Goal: Task Accomplishment & Management: Complete application form

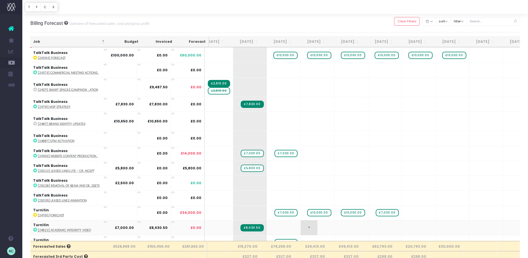
scroll to position [1255, 50]
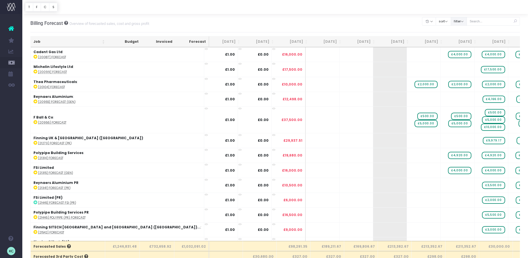
click at [464, 22] on button "filter" at bounding box center [459, 21] width 16 height 9
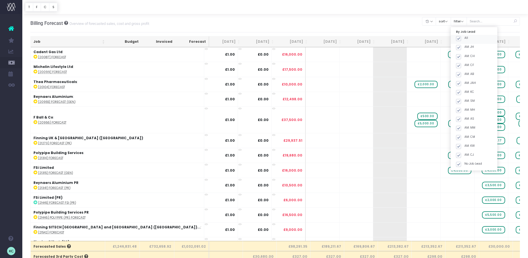
click at [461, 38] on span at bounding box center [458, 38] width 5 height 5
click at [465, 38] on input "All" at bounding box center [467, 38] width 4 height 4
checkbox input "false"
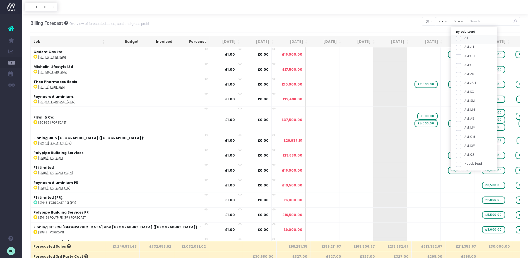
checkbox input "false"
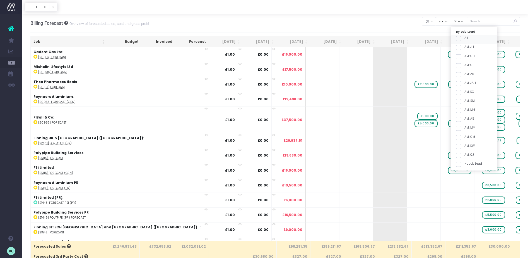
checkbox input "false"
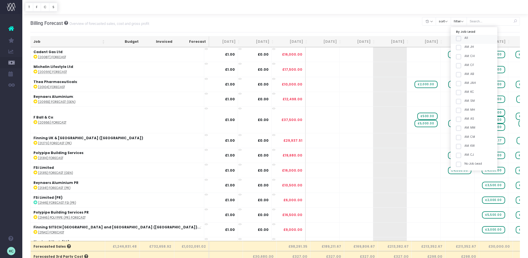
checkbox input "false"
click at [461, 91] on span at bounding box center [458, 92] width 5 height 5
click at [465, 91] on input "AM: KC" at bounding box center [467, 92] width 4 height 4
checkbox input "true"
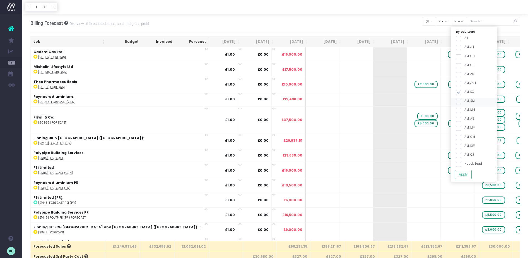
click at [461, 102] on span at bounding box center [458, 101] width 5 height 5
click at [465, 102] on input "AM: SM" at bounding box center [467, 101] width 4 height 4
checkbox input "true"
click at [469, 177] on button "Apply" at bounding box center [463, 174] width 17 height 9
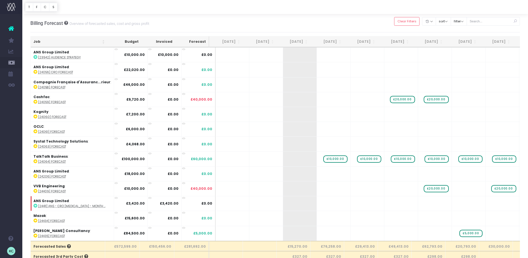
click at [79, 42] on th "Job" at bounding box center [69, 41] width 77 height 11
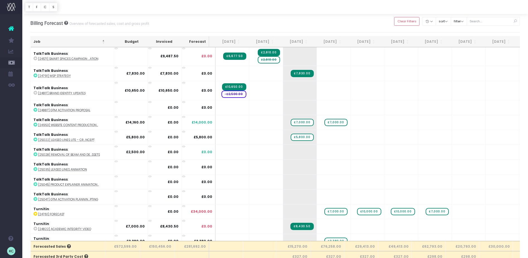
scroll to position [1151, 0]
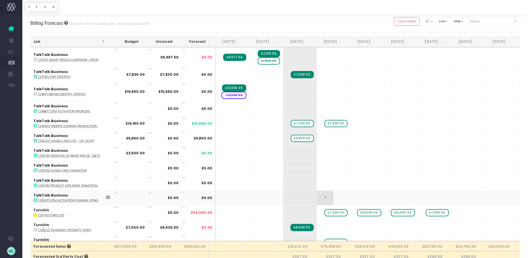
click at [320, 199] on span "+" at bounding box center [325, 197] width 17 height 15
type input "39590"
click at [358, 198] on body "Oh my... this is bad. [PERSON_NAME] wasn't able to load this page. Please conta…" at bounding box center [264, 129] width 528 height 258
click at [357, 199] on span "+" at bounding box center [359, 197] width 17 height 15
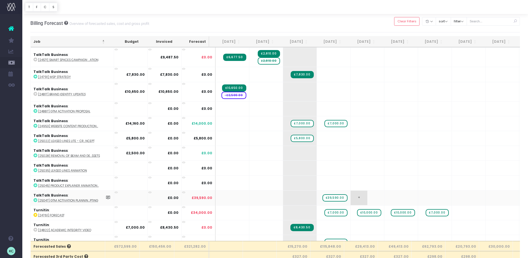
click at [357, 199] on span "+" at bounding box center [359, 197] width 17 height 15
type input "18790"
click at [346, 25] on body "Oh my... this is bad. [PERSON_NAME] wasn't able to load this page. Please conta…" at bounding box center [264, 129] width 528 height 258
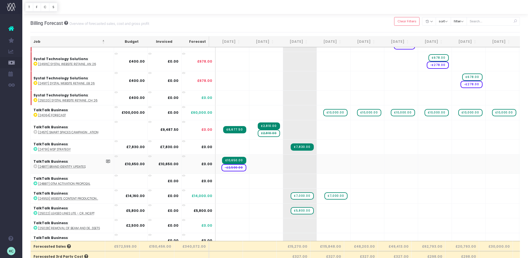
scroll to position [1078, 0]
click at [333, 113] on span "£10,000.00" at bounding box center [336, 112] width 24 height 7
click at [368, 113] on span "£10,000.00" at bounding box center [369, 112] width 24 height 7
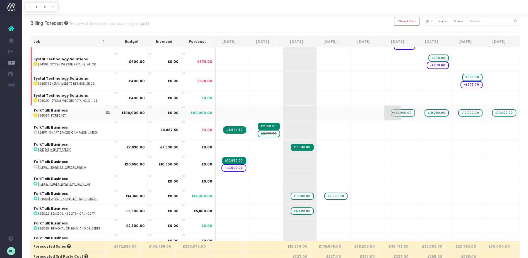
click at [401, 113] on span "£10,000.00" at bounding box center [403, 112] width 24 height 7
click at [436, 114] on span "£10,000.00" at bounding box center [437, 112] width 24 height 7
click at [469, 114] on div at bounding box center [264, 129] width 528 height 258
click at [469, 114] on span "£10,000.00" at bounding box center [471, 112] width 24 height 7
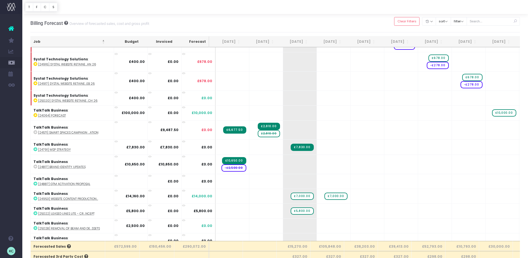
click at [503, 113] on span "£10,000.00" at bounding box center [504, 112] width 24 height 7
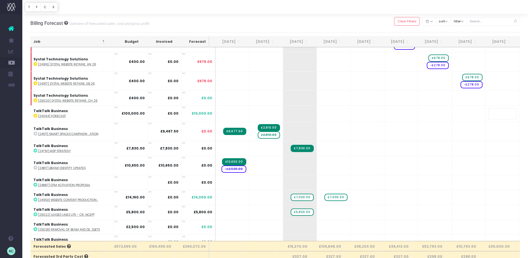
click at [346, 29] on body "Oh my... this is bad. [PERSON_NAME] wasn't able to load this page. Please conta…" at bounding box center [264, 129] width 528 height 258
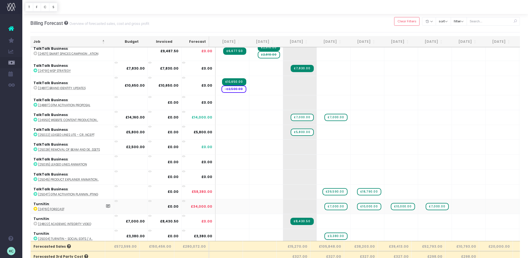
scroll to position [1158, 0]
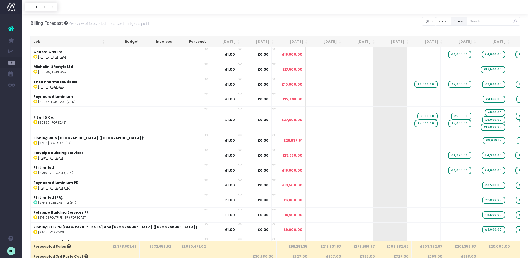
click at [465, 22] on button "filter" at bounding box center [459, 21] width 16 height 9
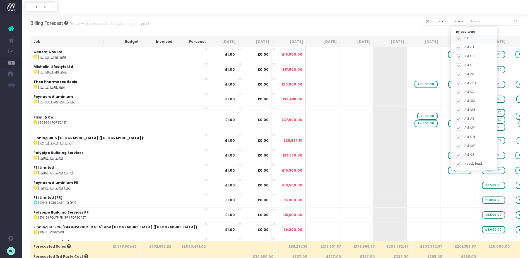
click at [461, 37] on span at bounding box center [458, 38] width 5 height 5
click at [465, 37] on input "All" at bounding box center [467, 38] width 4 height 4
checkbox input "false"
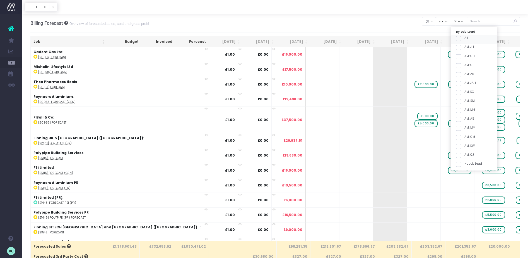
checkbox input "false"
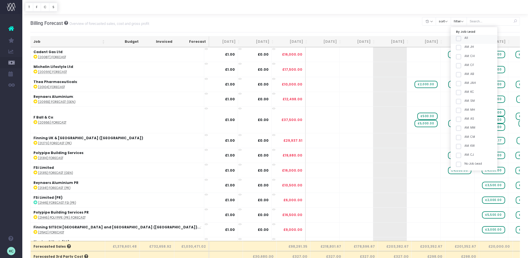
checkbox input "false"
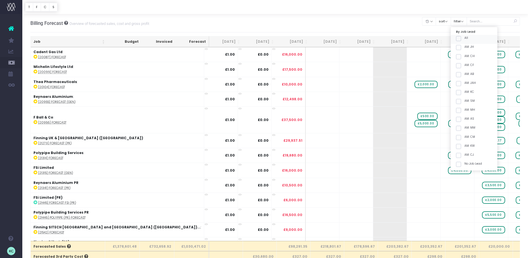
checkbox input "false"
click at [465, 95] on div "AM: KC" at bounding box center [474, 93] width 47 height 9
click at [461, 102] on span at bounding box center [458, 101] width 5 height 5
click at [465, 102] on input "AM: SM" at bounding box center [467, 101] width 4 height 4
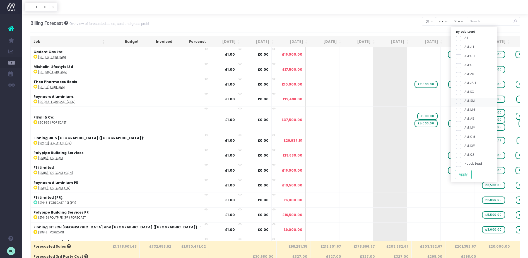
checkbox input "true"
click at [461, 94] on span at bounding box center [458, 92] width 5 height 5
click at [466, 93] on input "AM: KC" at bounding box center [467, 92] width 4 height 4
checkbox input "true"
click at [470, 173] on button "Apply" at bounding box center [463, 174] width 17 height 9
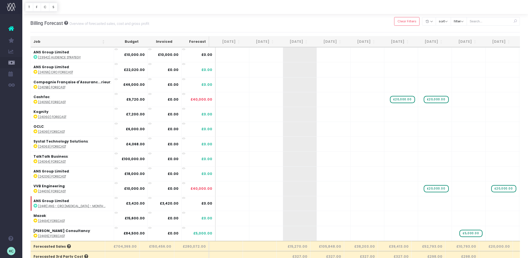
click at [80, 42] on th "Job" at bounding box center [69, 41] width 77 height 11
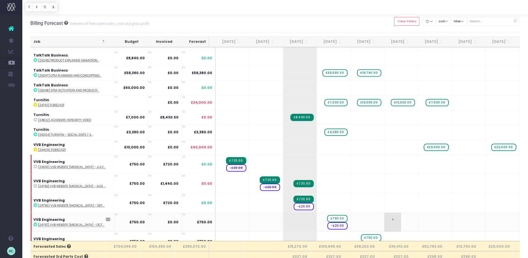
scroll to position [1177, 0]
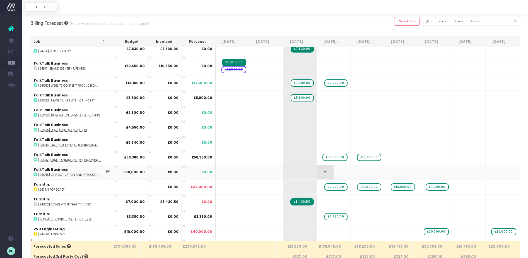
click at [322, 172] on span "+" at bounding box center [325, 172] width 17 height 15
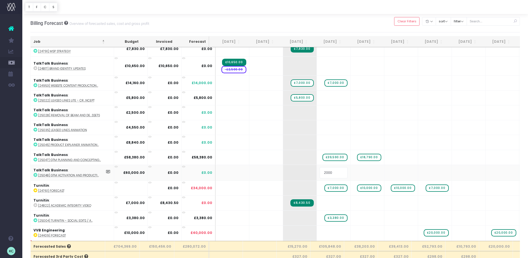
type input "20000"
click at [354, 169] on body "Oh my... this is bad. [PERSON_NAME] wasn't able to load this page. Please conta…" at bounding box center [264, 129] width 528 height 258
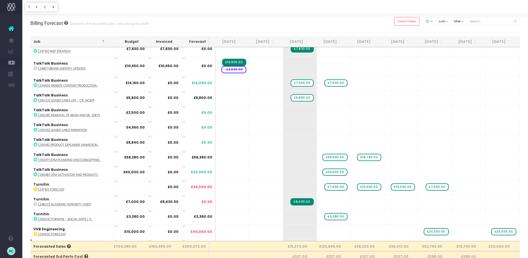
click at [0, 0] on span "+" at bounding box center [0, 0] width 0 height 0
type input "20000"
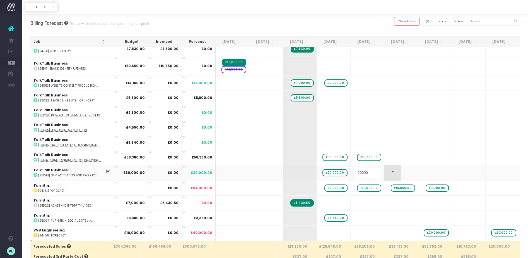
click at [383, 171] on body "Oh my... this is bad. [PERSON_NAME] wasn't able to load this page. Please conta…" at bounding box center [264, 129] width 528 height 258
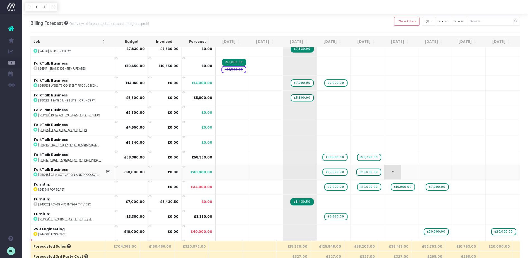
click at [387, 173] on span "+" at bounding box center [393, 172] width 17 height 15
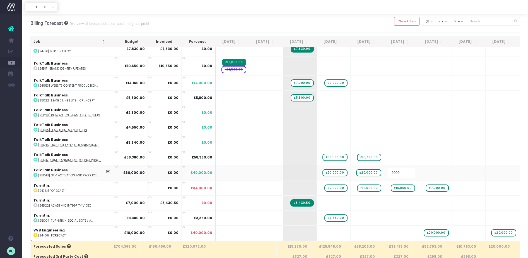
type input "20000"
click at [355, 24] on body "Oh my... this is bad. [PERSON_NAME] wasn't able to load this page. Please conta…" at bounding box center [264, 129] width 528 height 258
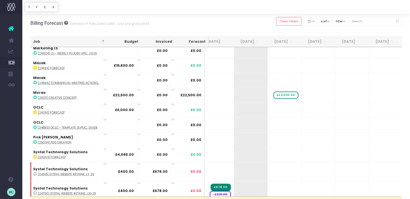
scroll to position [855, 49]
